Goal: Information Seeking & Learning: Learn about a topic

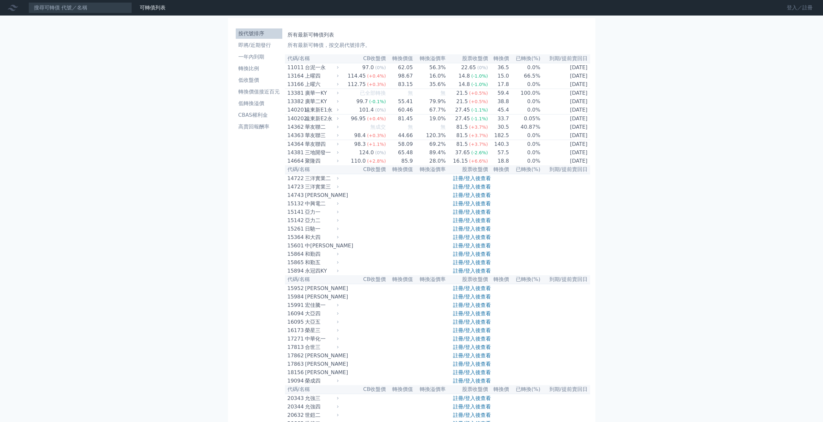
click at [802, 10] on link "登入／註冊" at bounding box center [799, 8] width 36 height 10
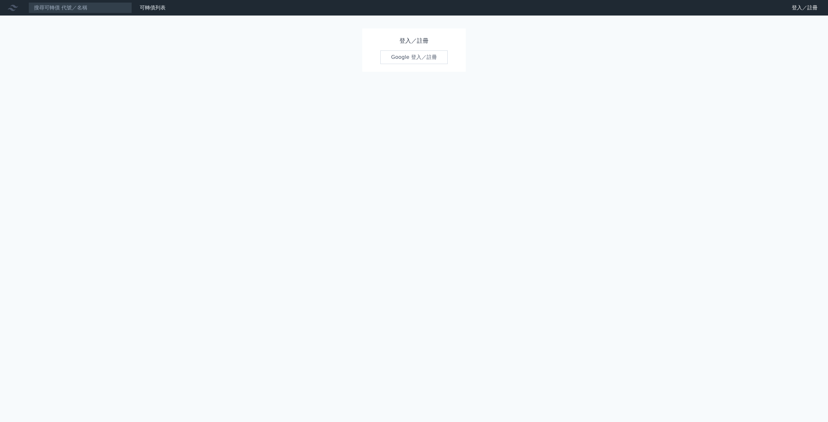
click at [425, 56] on link "Google 登入／註冊" at bounding box center [413, 57] width 67 height 14
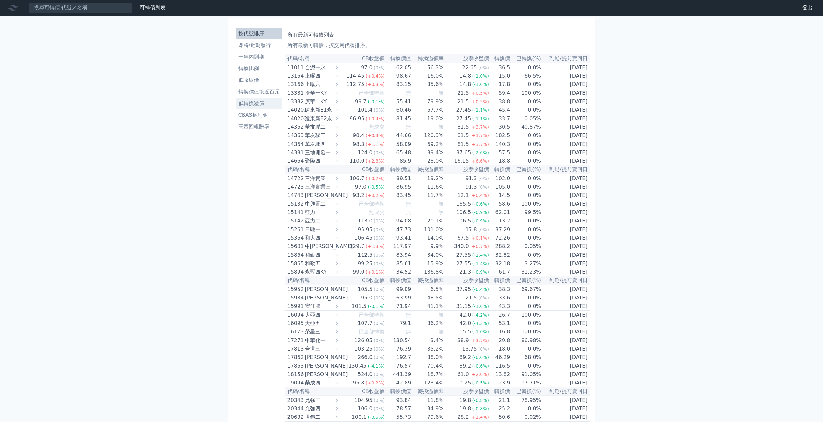
click at [262, 103] on li "低轉換溢價" at bounding box center [259, 104] width 47 height 8
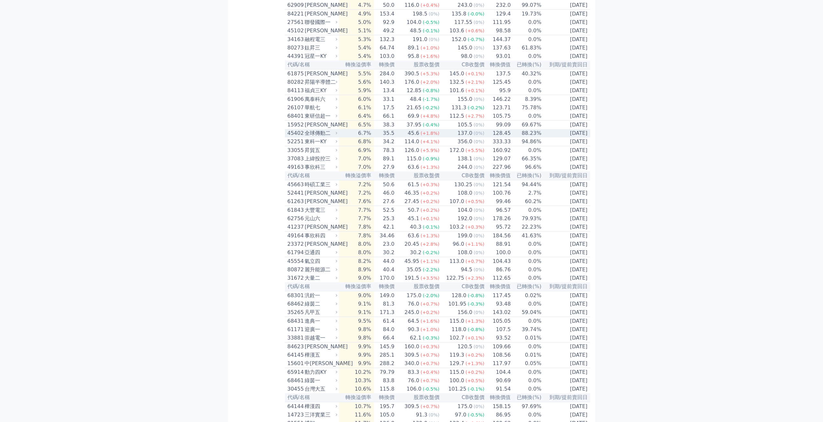
scroll to position [711, 0]
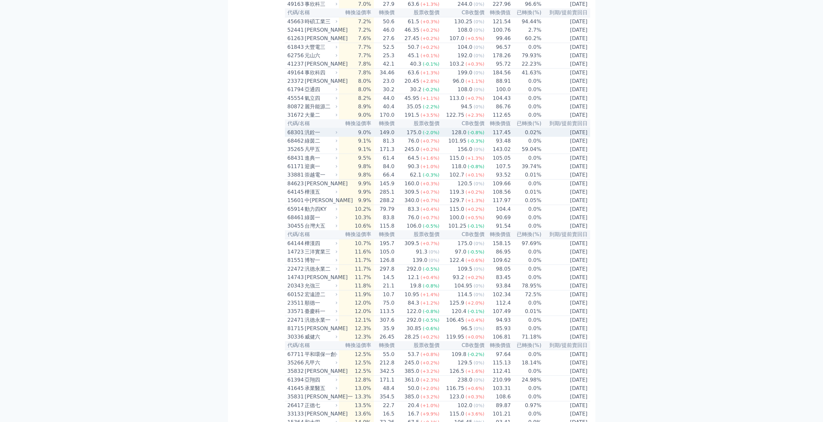
click at [495, 137] on td "117.45" at bounding box center [498, 132] width 27 height 9
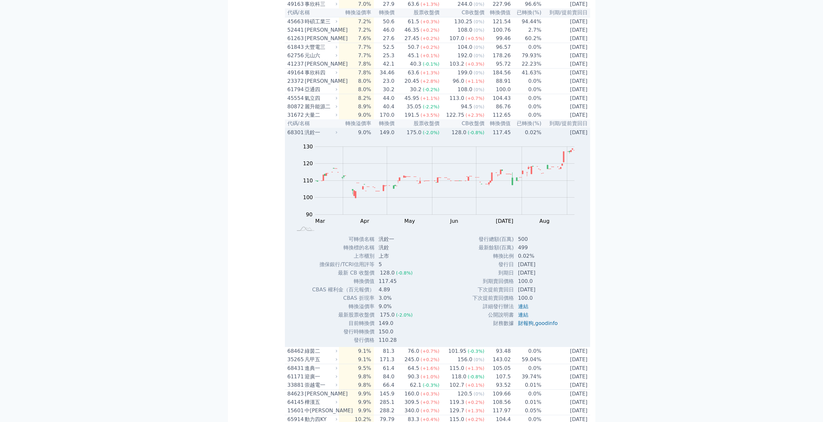
drag, startPoint x: 515, startPoint y: 326, endPoint x: 544, endPoint y: 328, distance: 28.8
click at [544, 269] on td "[DATE]" at bounding box center [538, 264] width 49 height 8
drag, startPoint x: 544, startPoint y: 328, endPoint x: 522, endPoint y: 325, distance: 22.5
click at [522, 269] on td "[DATE]" at bounding box center [538, 264] width 49 height 8
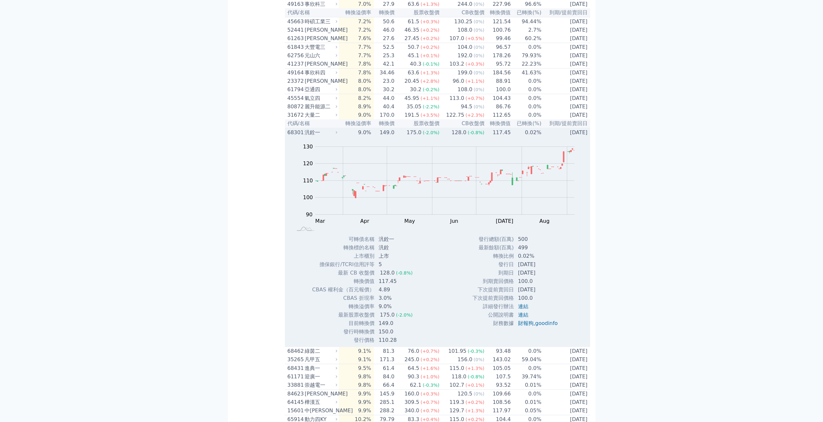
click at [522, 269] on td "[DATE]" at bounding box center [538, 264] width 49 height 8
drag, startPoint x: 517, startPoint y: 325, endPoint x: 544, endPoint y: 328, distance: 27.6
click at [544, 269] on td "[DATE]" at bounding box center [538, 264] width 49 height 8
click at [328, 136] on div "汎銓一" at bounding box center [320, 133] width 31 height 8
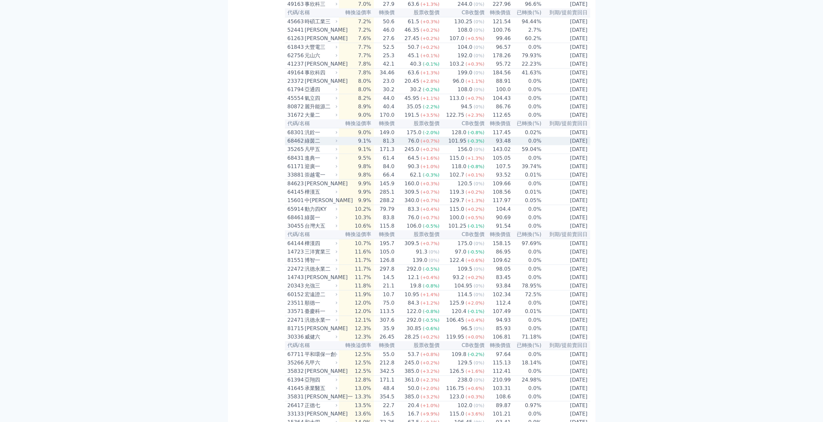
click at [441, 145] on td "101.95 (-0.3%)" at bounding box center [462, 141] width 45 height 8
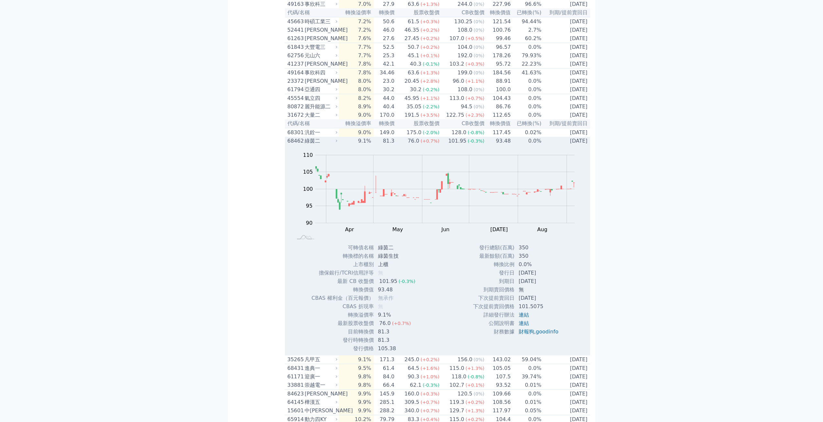
click at [325, 145] on div "綠茵二" at bounding box center [320, 141] width 31 height 8
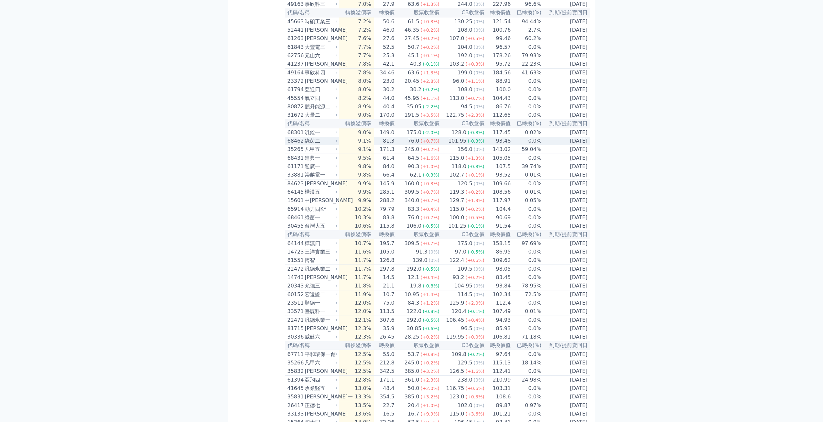
click at [325, 145] on div "綠茵二" at bounding box center [320, 141] width 31 height 8
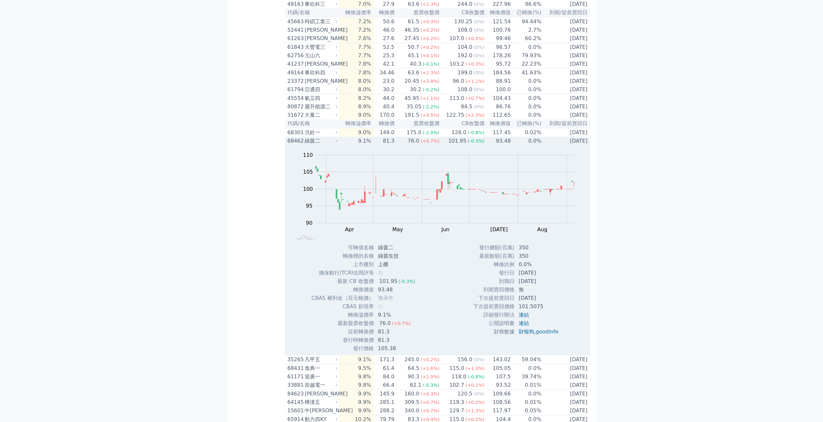
click at [325, 145] on div "綠茵二" at bounding box center [320, 141] width 31 height 8
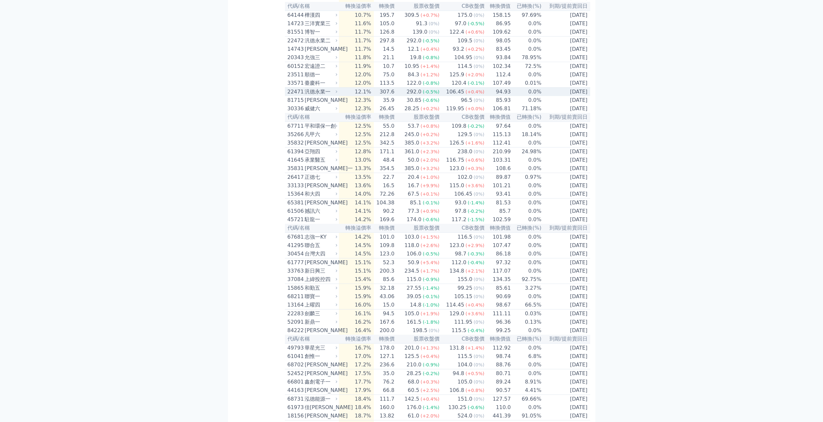
scroll to position [938, 0]
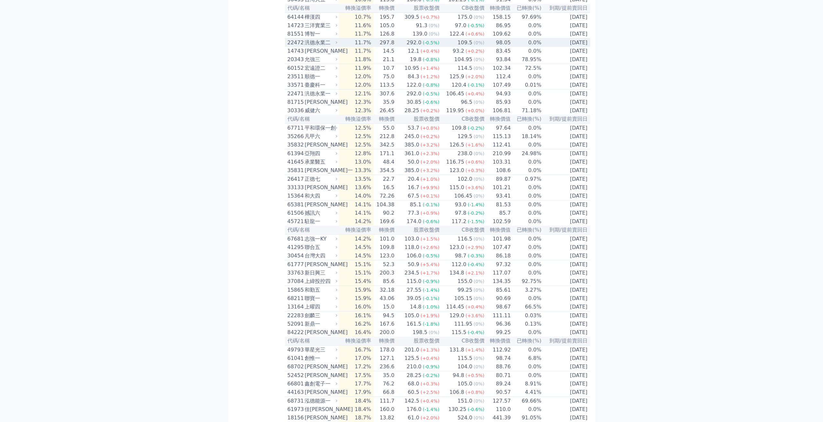
click at [501, 47] on td "98.05" at bounding box center [498, 42] width 27 height 9
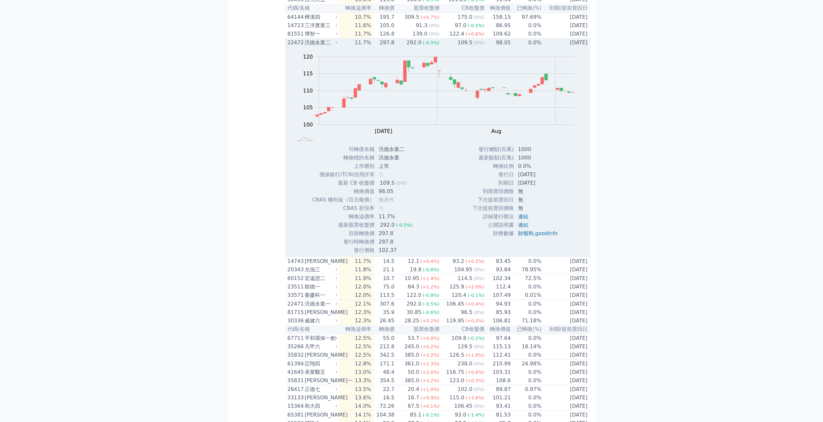
click at [501, 47] on td "98.05" at bounding box center [498, 42] width 27 height 9
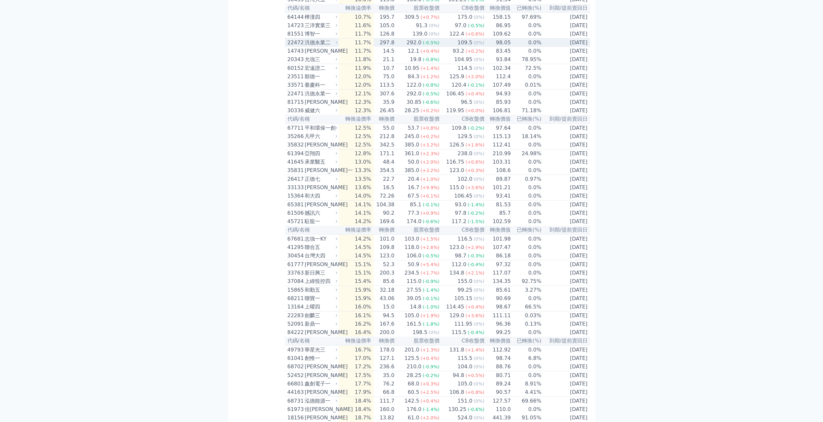
click at [501, 47] on td "98.05" at bounding box center [498, 42] width 27 height 9
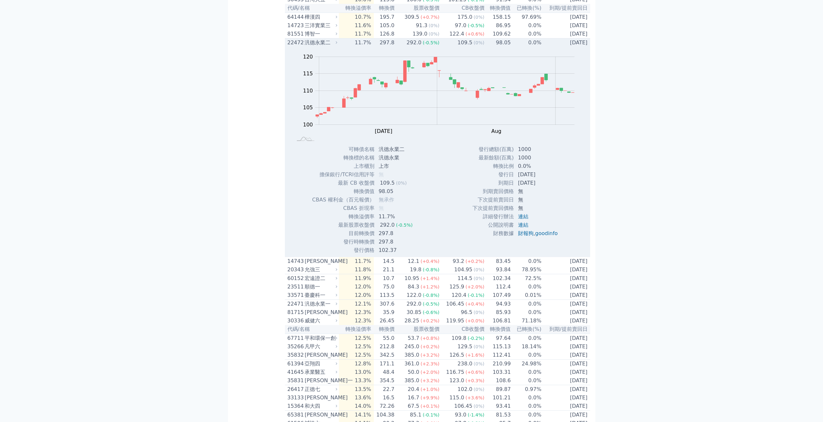
click at [500, 47] on td "98.05" at bounding box center [498, 42] width 27 height 9
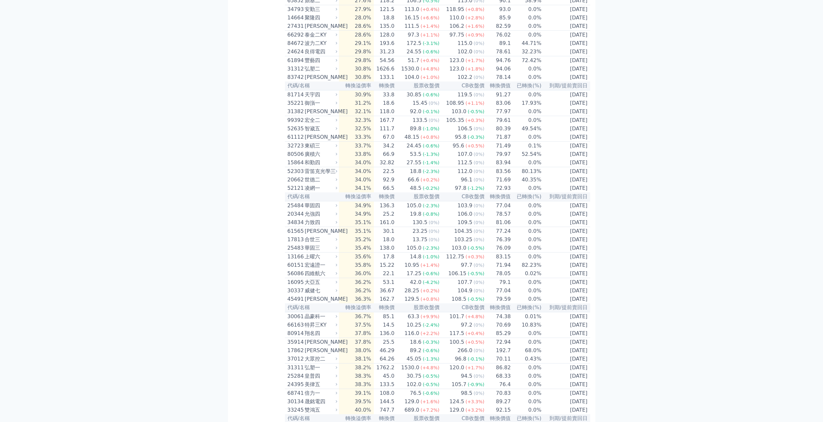
scroll to position [638, 0]
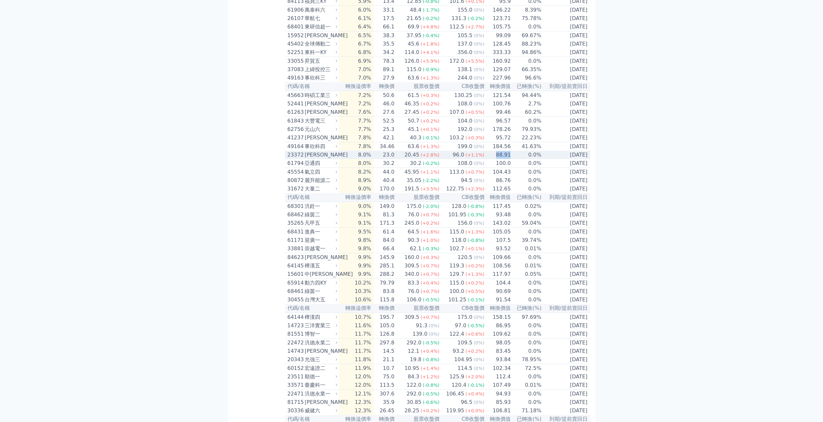
drag, startPoint x: 494, startPoint y: 211, endPoint x: 508, endPoint y: 211, distance: 14.5
click at [508, 159] on td "88.91" at bounding box center [498, 155] width 27 height 8
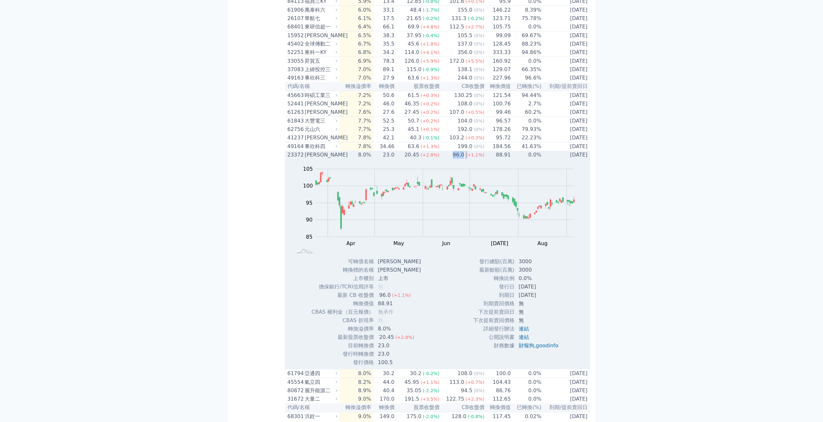
drag, startPoint x: 452, startPoint y: 210, endPoint x: 467, endPoint y: 209, distance: 15.5
click at [467, 159] on td "96.0 (+1.1%)" at bounding box center [462, 155] width 45 height 8
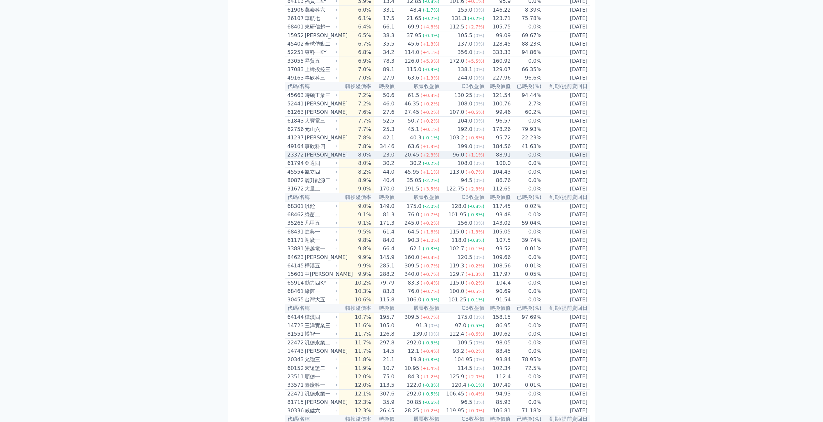
click at [337, 157] on icon at bounding box center [336, 155] width 4 height 4
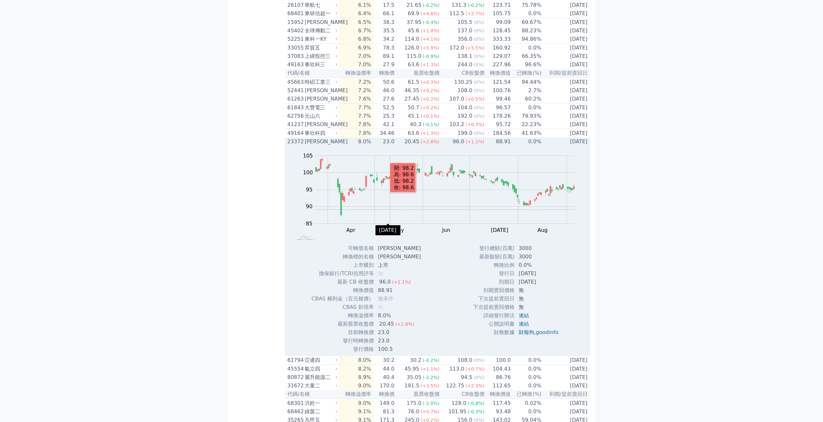
scroll to position [702, 0]
